Goal: Transaction & Acquisition: Download file/media

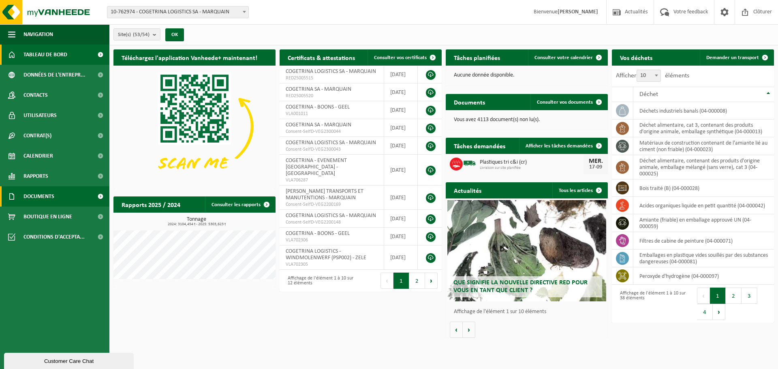
click at [66, 199] on link "Documents" at bounding box center [54, 196] width 109 height 20
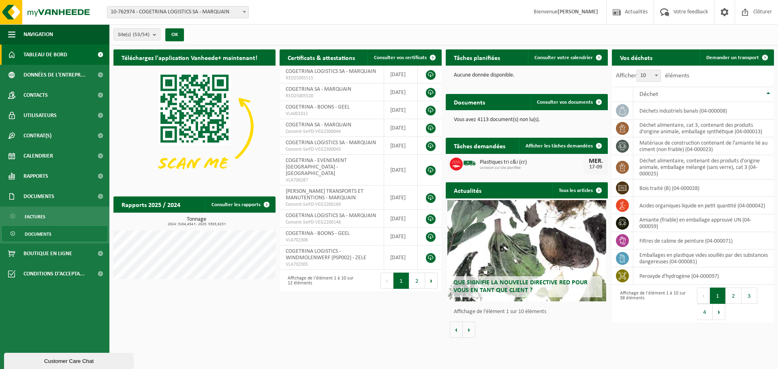
click at [50, 233] on span "Documents" at bounding box center [38, 234] width 27 height 15
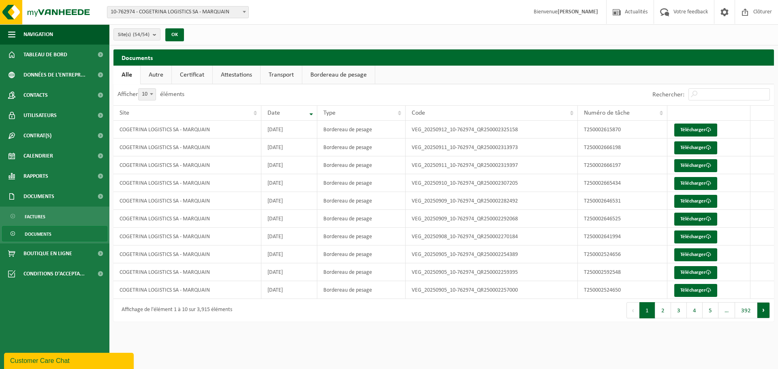
click at [767, 309] on button "Suivant" at bounding box center [763, 310] width 13 height 16
click at [767, 310] on button "Suivant" at bounding box center [763, 310] width 13 height 16
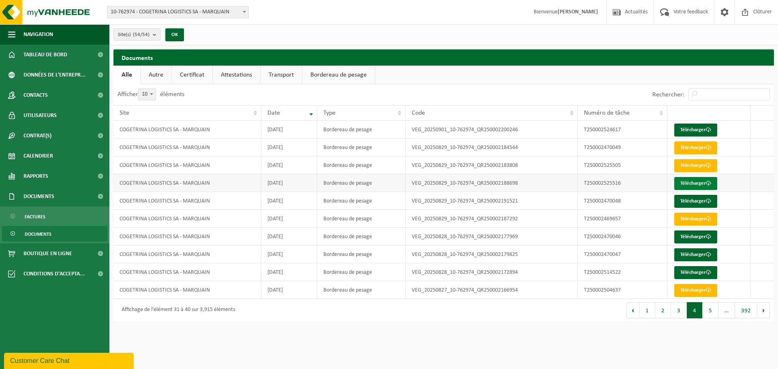
click at [691, 182] on link "Télécharger" at bounding box center [695, 183] width 43 height 13
click at [689, 167] on link "Télécharger" at bounding box center [695, 165] width 43 height 13
click at [712, 269] on link "Télécharger" at bounding box center [695, 272] width 43 height 13
click at [701, 288] on link "Télécharger" at bounding box center [695, 290] width 43 height 13
click at [763, 312] on button "Suivant" at bounding box center [763, 310] width 13 height 16
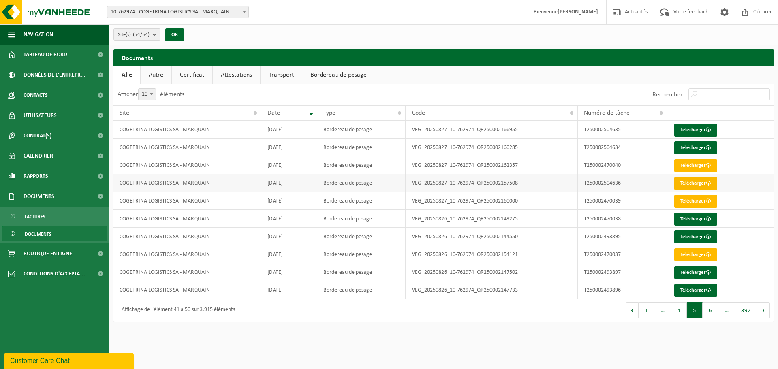
click at [697, 186] on link "Télécharger" at bounding box center [695, 183] width 43 height 13
click at [711, 312] on button "6" at bounding box center [711, 310] width 16 height 16
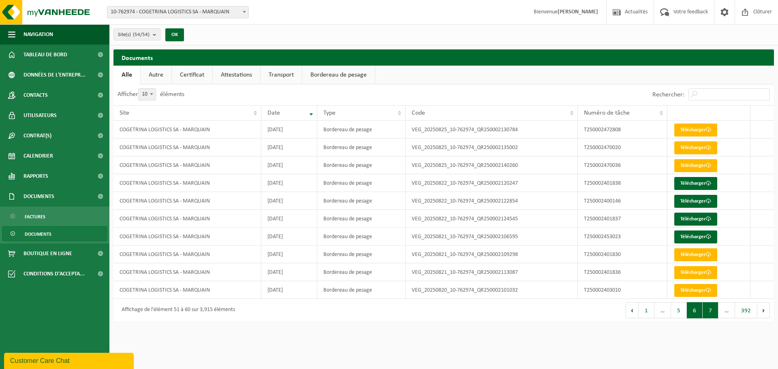
click at [709, 309] on button "7" at bounding box center [711, 310] width 16 height 16
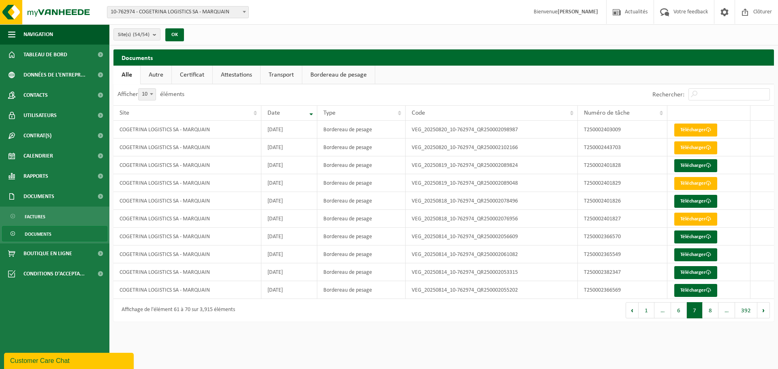
click at [709, 309] on button "8" at bounding box center [711, 310] width 16 height 16
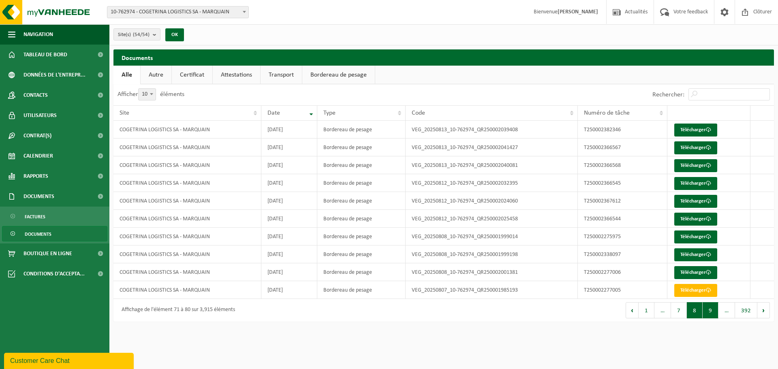
click at [709, 309] on button "9" at bounding box center [711, 310] width 16 height 16
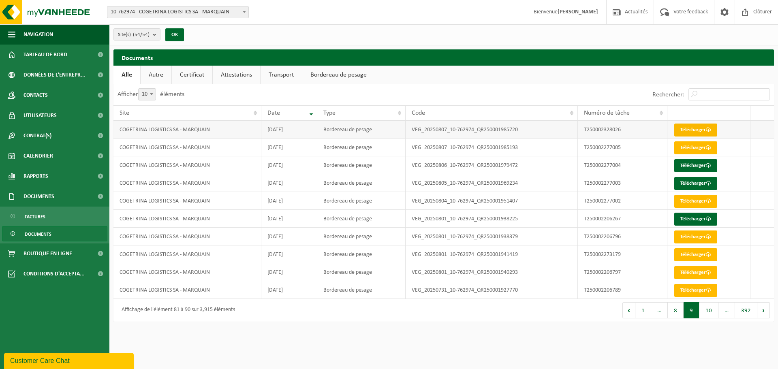
click at [695, 127] on link "Télécharger" at bounding box center [695, 130] width 43 height 13
click at [677, 308] on button "8" at bounding box center [676, 310] width 16 height 16
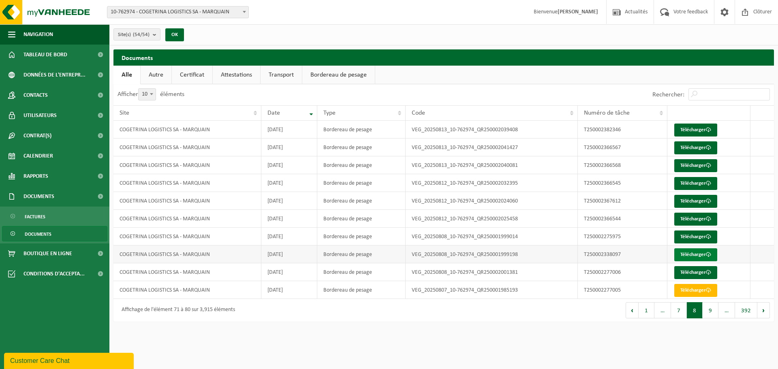
click at [692, 254] on link "Télécharger" at bounding box center [695, 254] width 43 height 13
click at [696, 199] on link "Télécharger" at bounding box center [695, 201] width 43 height 13
click at [688, 201] on link "Télécharger" at bounding box center [695, 201] width 43 height 13
click at [366, 325] on div "Documents Patientez Le téléchargement est un peu long en raison de la grande qu…" at bounding box center [443, 187] width 669 height 276
click at [693, 128] on link "Télécharger" at bounding box center [695, 130] width 43 height 13
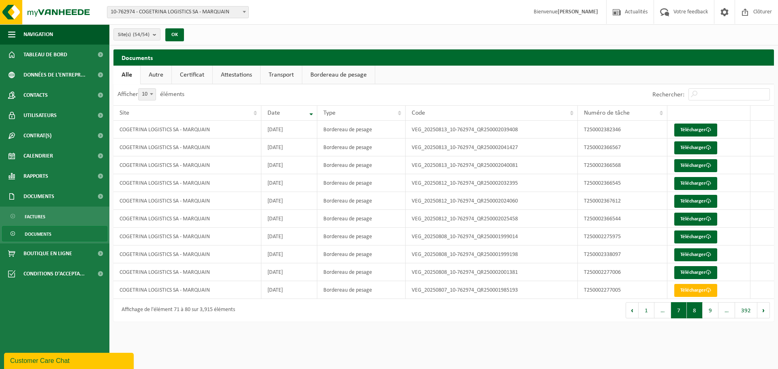
click at [677, 309] on button "7" at bounding box center [679, 310] width 16 height 16
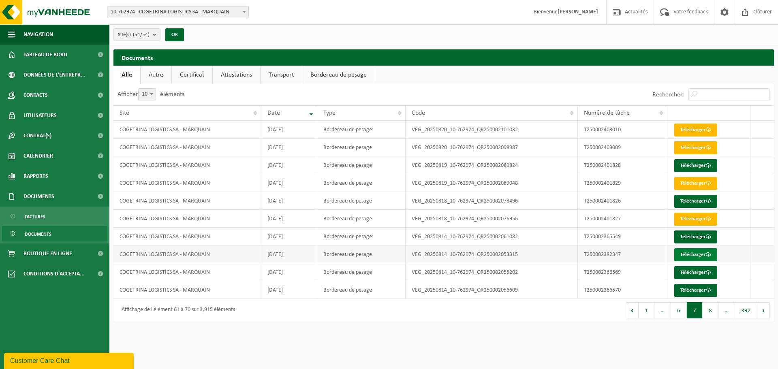
click at [697, 256] on link "Télécharger" at bounding box center [695, 254] width 43 height 13
click at [679, 309] on button "6" at bounding box center [679, 310] width 16 height 16
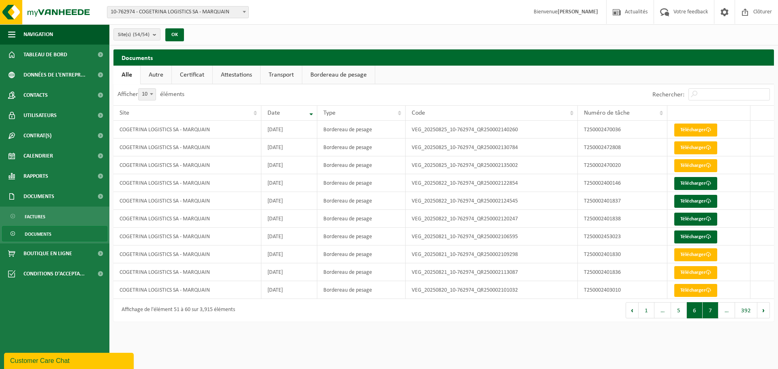
click at [708, 311] on button "7" at bounding box center [711, 310] width 16 height 16
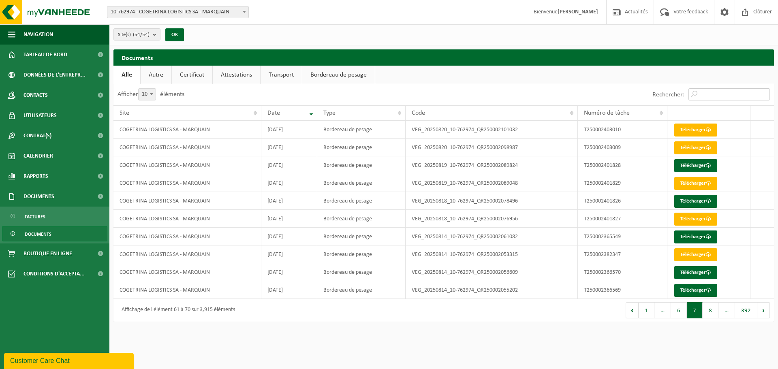
click at [709, 97] on input "Rechercher:" at bounding box center [728, 94] width 81 height 12
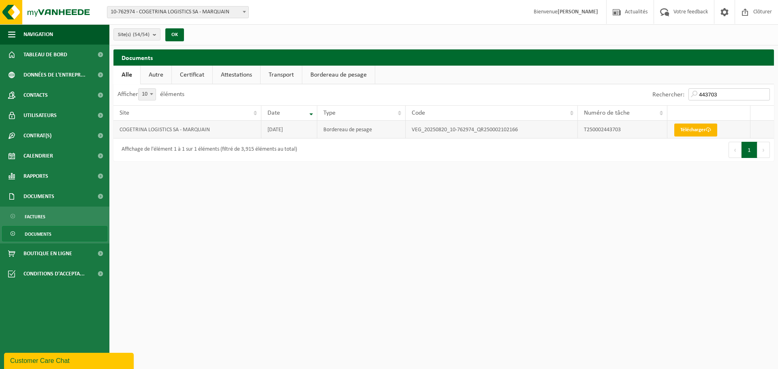
type input "443703"
click at [695, 128] on link "Télécharger" at bounding box center [695, 130] width 43 height 13
click at [689, 133] on link "Télécharger" at bounding box center [695, 130] width 43 height 13
click at [579, 226] on html "Site: 10-762974 - COGETRINA LOGISTICS SA - MARQUAIN 10-758815 - CHANTIER DIVERS…" at bounding box center [389, 184] width 778 height 369
drag, startPoint x: 725, startPoint y: 92, endPoint x: 672, endPoint y: 94, distance: 52.7
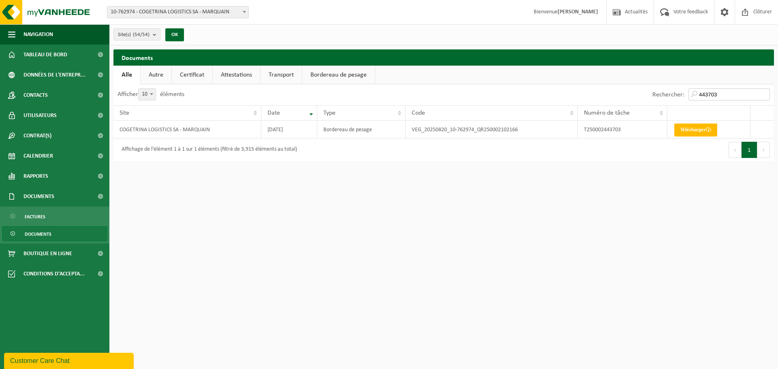
click at [672, 94] on div "Rechercher: 443703" at bounding box center [711, 94] width 126 height 21
click at [715, 136] on link "Télécharger" at bounding box center [695, 130] width 43 height 13
drag, startPoint x: 720, startPoint y: 96, endPoint x: 632, endPoint y: 92, distance: 87.6
click at [633, 92] on div "Rechercher: 453023" at bounding box center [609, 94] width 330 height 21
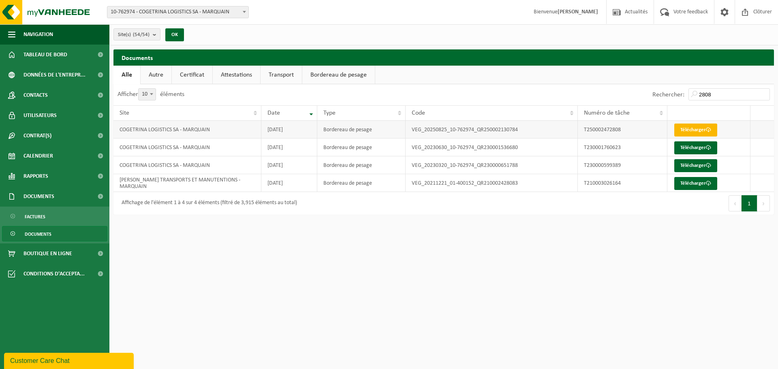
click at [700, 130] on link "Télécharger" at bounding box center [695, 130] width 43 height 13
drag, startPoint x: 716, startPoint y: 94, endPoint x: 665, endPoint y: 99, distance: 51.2
click at [665, 99] on div "Rechercher: 2808" at bounding box center [711, 94] width 126 height 21
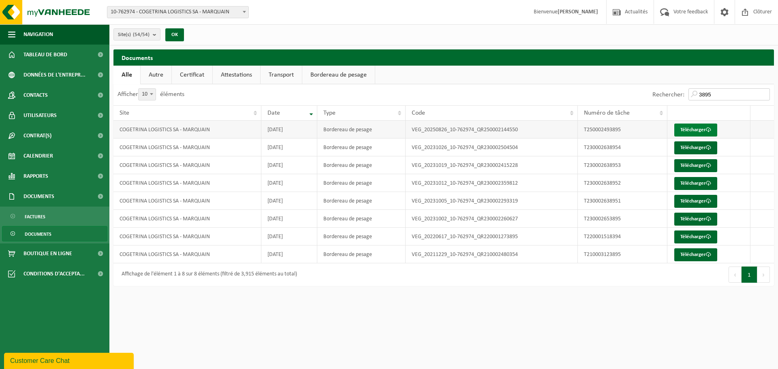
type input "3895"
click at [696, 126] on link "Télécharger" at bounding box center [695, 130] width 43 height 13
drag, startPoint x: 714, startPoint y: 94, endPoint x: 671, endPoint y: 92, distance: 43.0
click at [671, 92] on div "Rechercher: 3895" at bounding box center [711, 94] width 126 height 21
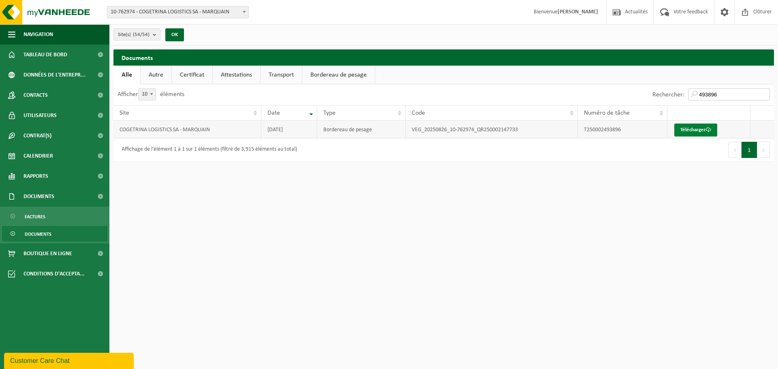
type input "493896"
click at [692, 129] on link "Télécharger" at bounding box center [695, 130] width 43 height 13
drag, startPoint x: 724, startPoint y: 91, endPoint x: 671, endPoint y: 88, distance: 53.2
click at [669, 94] on div "Rechercher: 493896" at bounding box center [711, 94] width 126 height 21
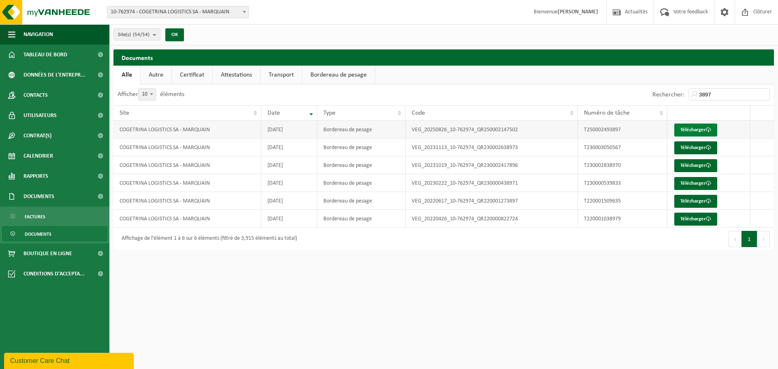
click at [696, 130] on link "Télécharger" at bounding box center [695, 130] width 43 height 13
drag, startPoint x: 494, startPoint y: 326, endPoint x: 579, endPoint y: 274, distance: 99.2
click at [494, 326] on html "Site: 10-762974 - COGETRINA LOGISTICS SA - MARQUAIN 10-758815 - CHANTIER DIVERS…" at bounding box center [389, 184] width 778 height 369
drag, startPoint x: 721, startPoint y: 91, endPoint x: 644, endPoint y: 85, distance: 76.9
click at [645, 85] on div "Rechercher: 3897" at bounding box center [609, 94] width 330 height 21
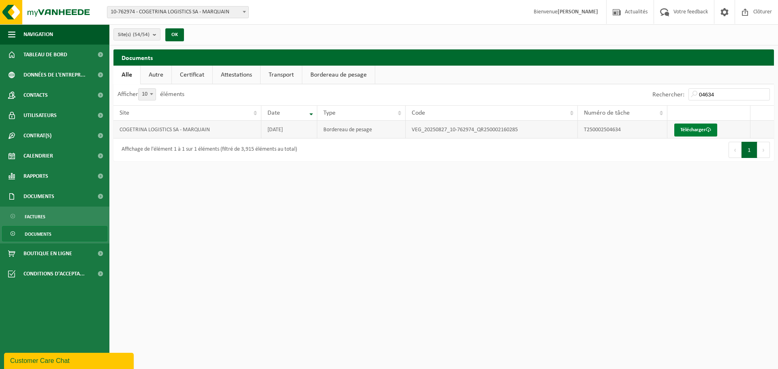
click at [699, 125] on link "Télécharger" at bounding box center [695, 130] width 43 height 13
drag, startPoint x: 721, startPoint y: 95, endPoint x: 648, endPoint y: 94, distance: 72.9
click at [648, 94] on div "Rechercher: 04634" at bounding box center [609, 94] width 330 height 21
click at [695, 124] on link "Télécharger" at bounding box center [695, 130] width 43 height 13
drag, startPoint x: 722, startPoint y: 92, endPoint x: 662, endPoint y: 92, distance: 59.6
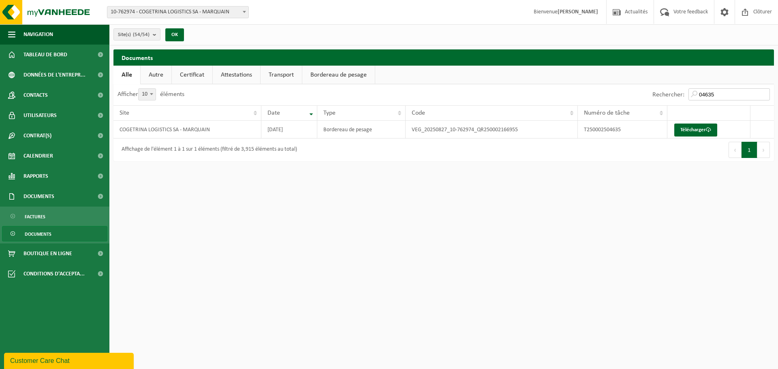
click at [662, 92] on div "Rechercher: 04635" at bounding box center [711, 94] width 126 height 21
click at [694, 132] on link "Télécharger" at bounding box center [695, 130] width 43 height 13
drag, startPoint x: 686, startPoint y: 93, endPoint x: 619, endPoint y: 97, distance: 67.4
click at [627, 96] on div "Rechercher: 04636" at bounding box center [609, 94] width 330 height 21
click at [692, 130] on link "Télécharger" at bounding box center [695, 130] width 43 height 13
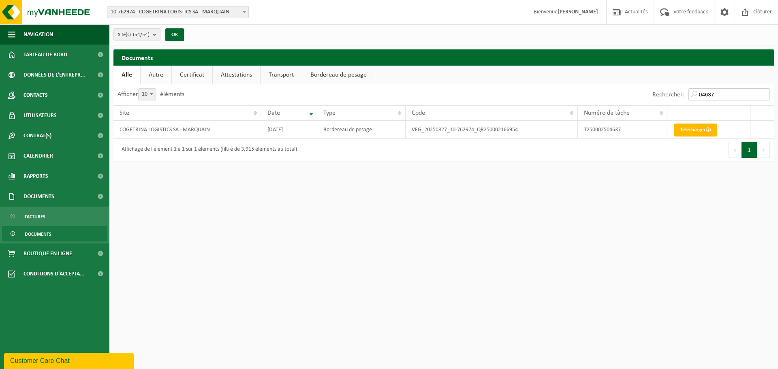
drag, startPoint x: 720, startPoint y: 95, endPoint x: 677, endPoint y: 95, distance: 42.1
click at [679, 95] on div "Rechercher: 04637" at bounding box center [711, 94] width 126 height 21
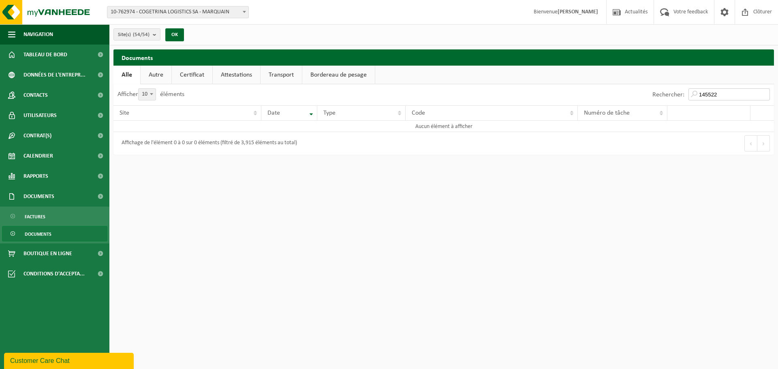
drag, startPoint x: 716, startPoint y: 94, endPoint x: 669, endPoint y: 96, distance: 47.8
click at [669, 96] on div "Rechercher: 145522" at bounding box center [711, 94] width 126 height 21
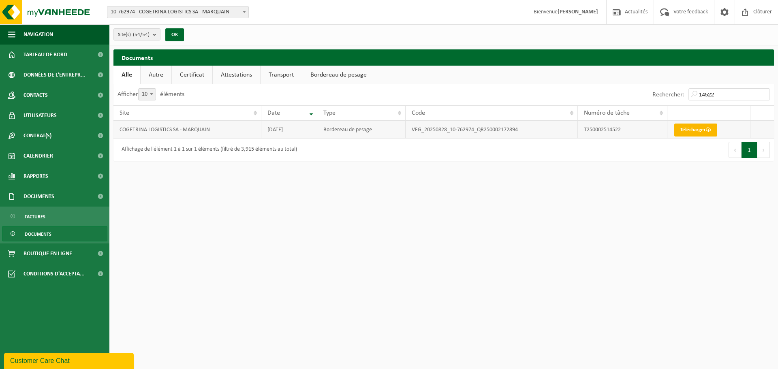
click at [693, 130] on link "Télécharger" at bounding box center [695, 130] width 43 height 13
drag, startPoint x: 716, startPoint y: 94, endPoint x: 662, endPoint y: 102, distance: 54.9
click at [664, 100] on div "Rechercher: 14522" at bounding box center [711, 94] width 126 height 21
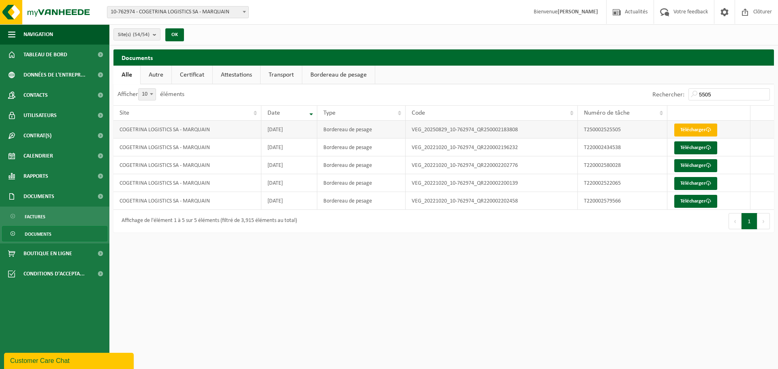
click at [690, 130] on link "Télécharger" at bounding box center [695, 130] width 43 height 13
drag, startPoint x: 695, startPoint y: 92, endPoint x: 675, endPoint y: 91, distance: 19.1
click at [675, 91] on div "Rechercher: 5505" at bounding box center [711, 94] width 126 height 21
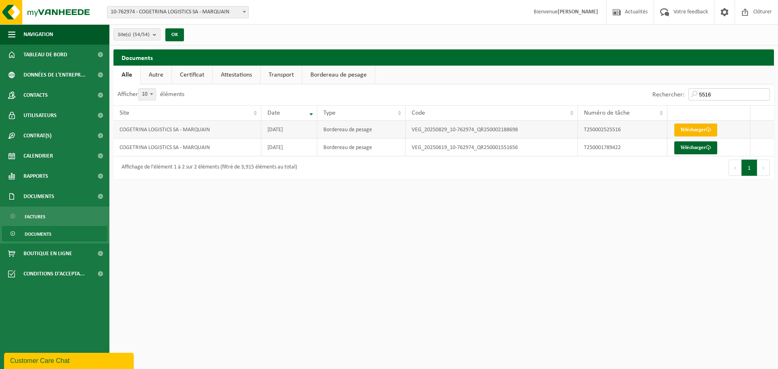
type input "5516"
click at [690, 128] on link "Télécharger" at bounding box center [695, 130] width 43 height 13
